Goal: Navigation & Orientation: Find specific page/section

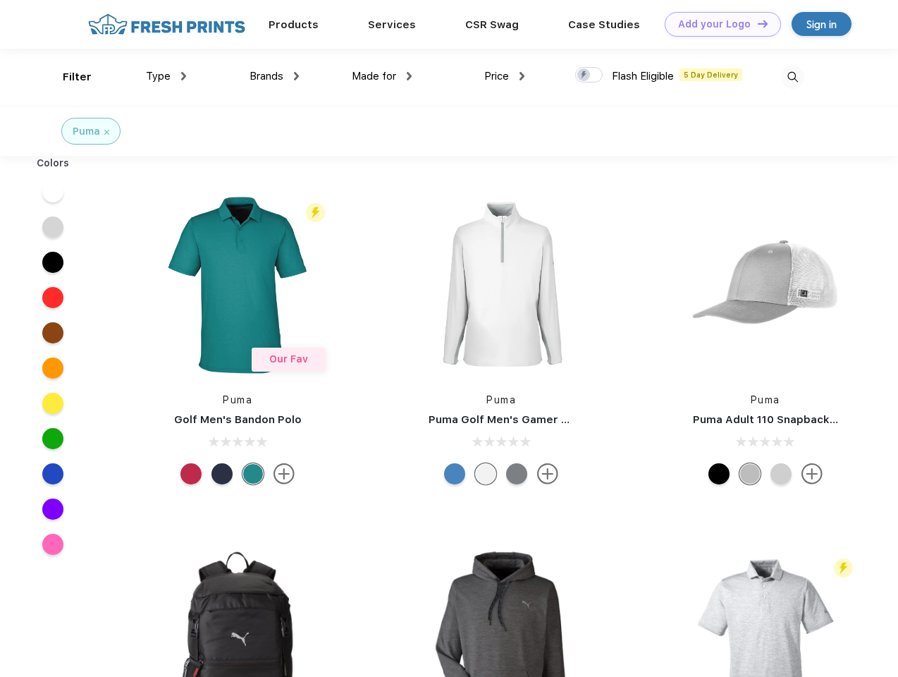
scroll to position [1, 0]
click at [718, 24] on link "Add your Logo Design Tool" at bounding box center [723, 24] width 116 height 25
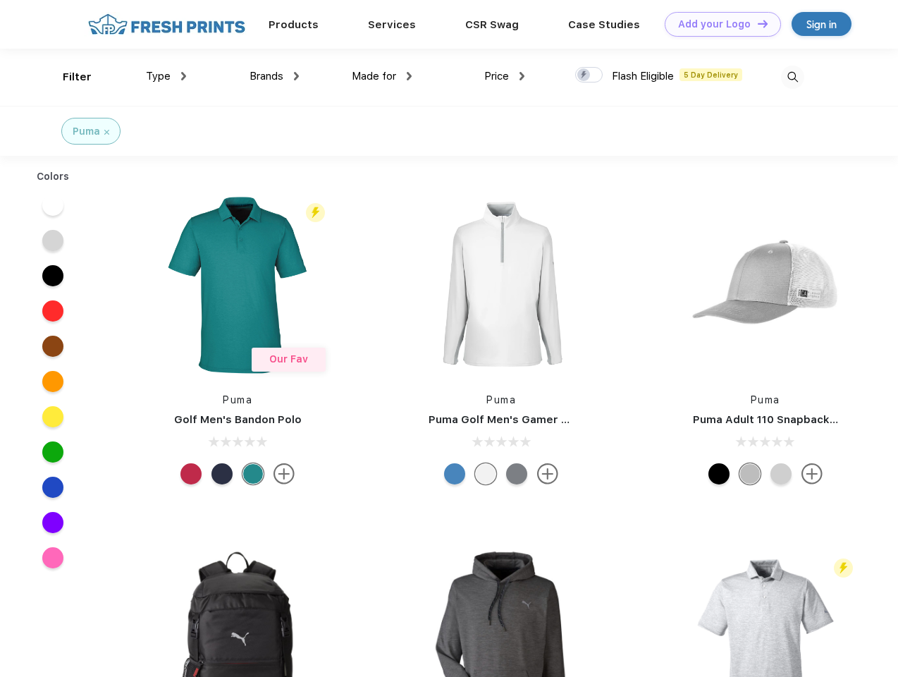
click at [0, 0] on div "Design Tool" at bounding box center [0, 0] width 0 height 0
click at [756, 23] on link "Add your Logo Design Tool" at bounding box center [723, 24] width 116 height 25
click at [68, 77] on div "Filter" at bounding box center [77, 77] width 29 height 16
click at [166, 76] on span "Type" at bounding box center [158, 76] width 25 height 13
click at [274, 76] on span "Brands" at bounding box center [267, 76] width 34 height 13
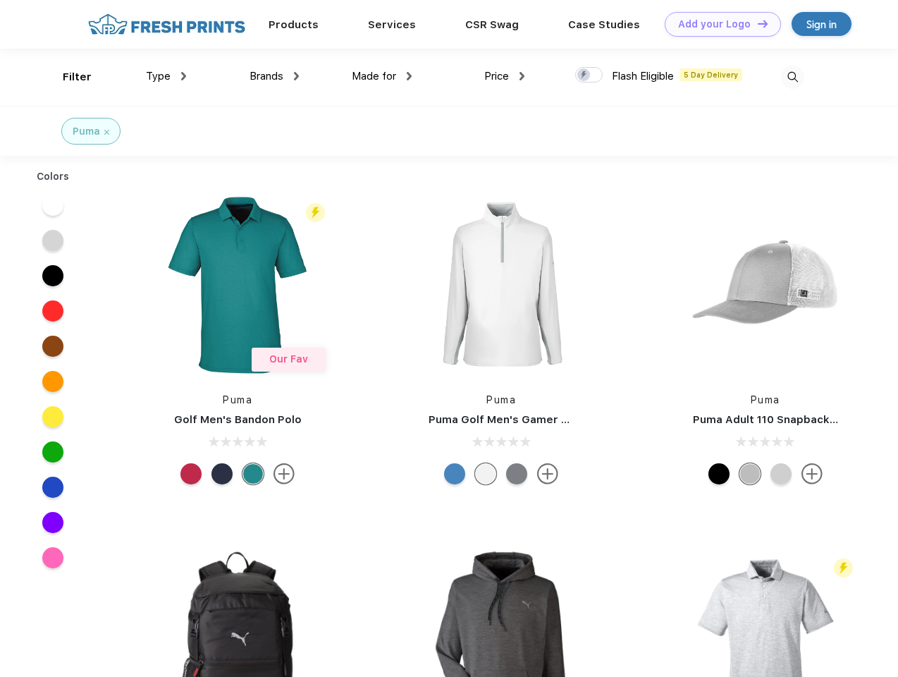
click at [382, 76] on span "Made for" at bounding box center [374, 76] width 44 height 13
click at [505, 76] on span "Price" at bounding box center [496, 76] width 25 height 13
click at [589, 75] on div at bounding box center [588, 75] width 27 height 16
click at [584, 75] on input "checkbox" at bounding box center [579, 70] width 9 height 9
click at [792, 77] on img at bounding box center [792, 77] width 23 height 23
